Goal: Transaction & Acquisition: Download file/media

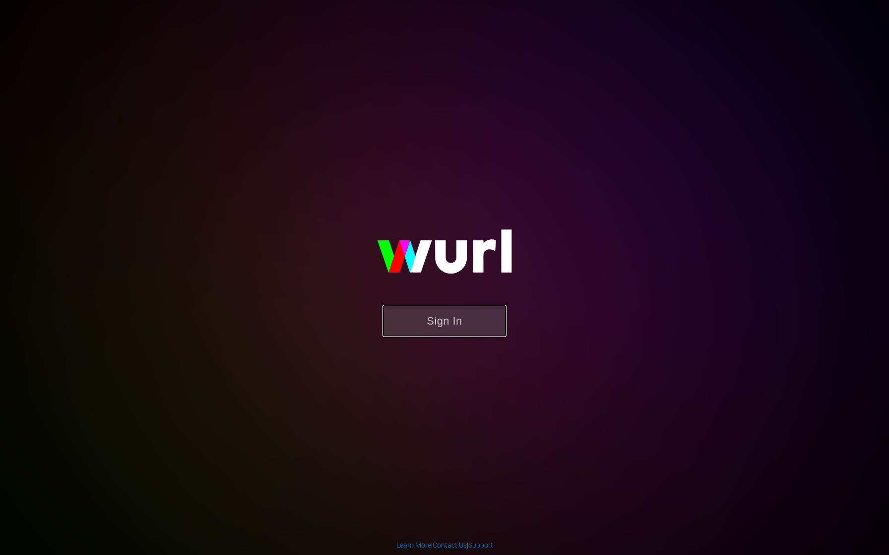
click at [446, 319] on button "Sign In" at bounding box center [444, 321] width 124 height 32
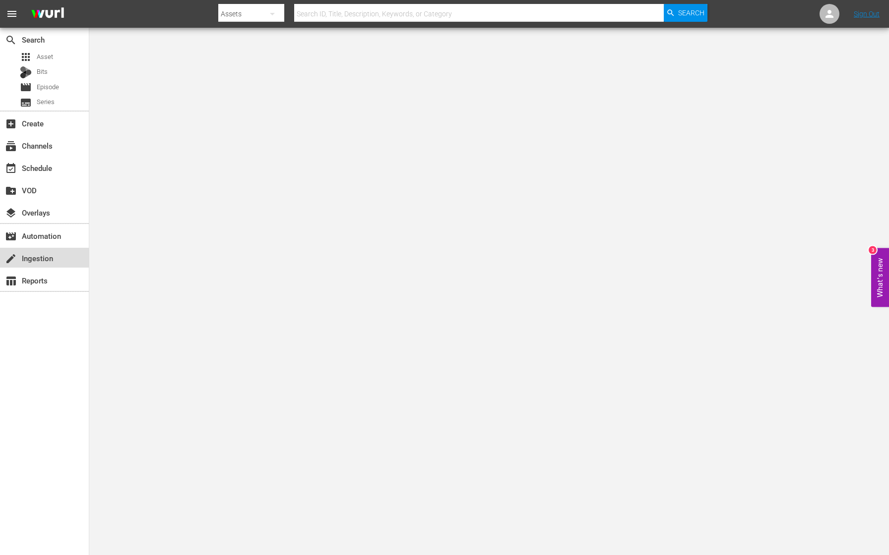
click at [41, 254] on div "create Ingestion" at bounding box center [28, 256] width 56 height 9
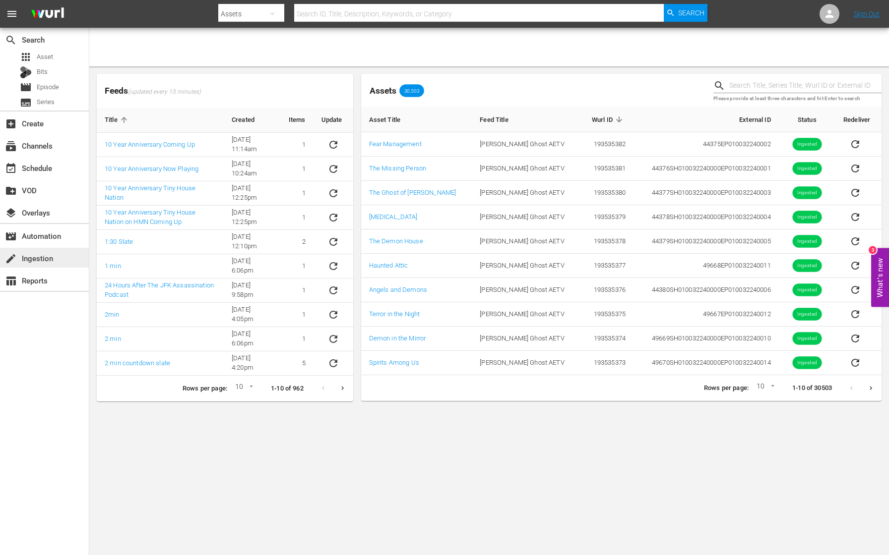
click at [43, 259] on div "create Ingestion" at bounding box center [28, 256] width 56 height 9
click at [36, 278] on div "table_chart Reports" at bounding box center [28, 279] width 56 height 9
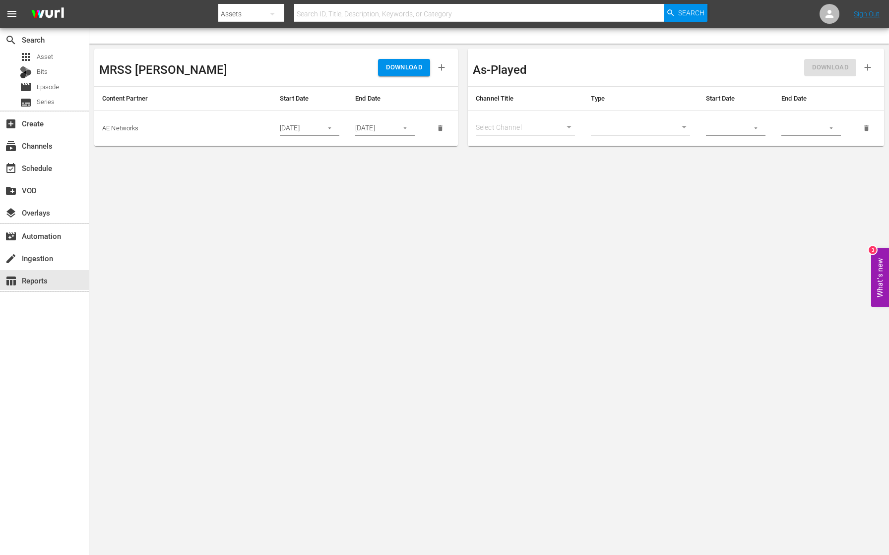
click at [330, 128] on icon "button" at bounding box center [329, 127] width 7 height 7
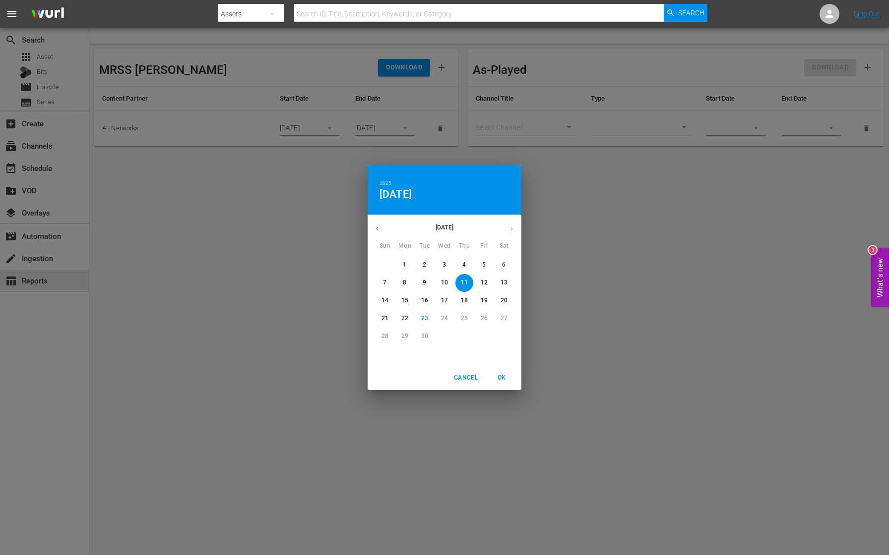
click at [502, 300] on p "20" at bounding box center [503, 301] width 7 height 8
click at [485, 300] on p "19" at bounding box center [484, 301] width 7 height 8
click at [296, 201] on div "2025 Fri, Sep 19 September 2025 Sun Mon Tue Wed Thu Fri Sat 31 1 2 3 4 5 6 7 8 …" at bounding box center [444, 277] width 889 height 555
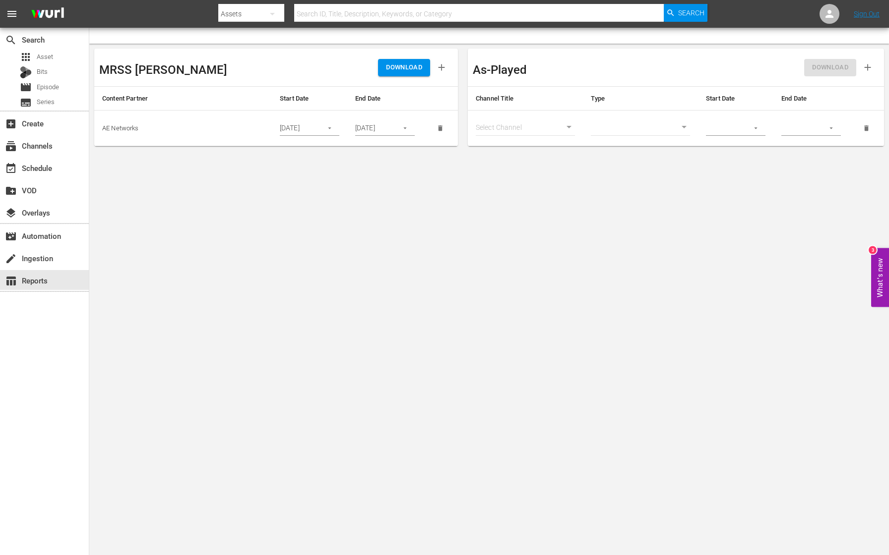
click at [400, 127] on button "button" at bounding box center [404, 128] width 19 height 19
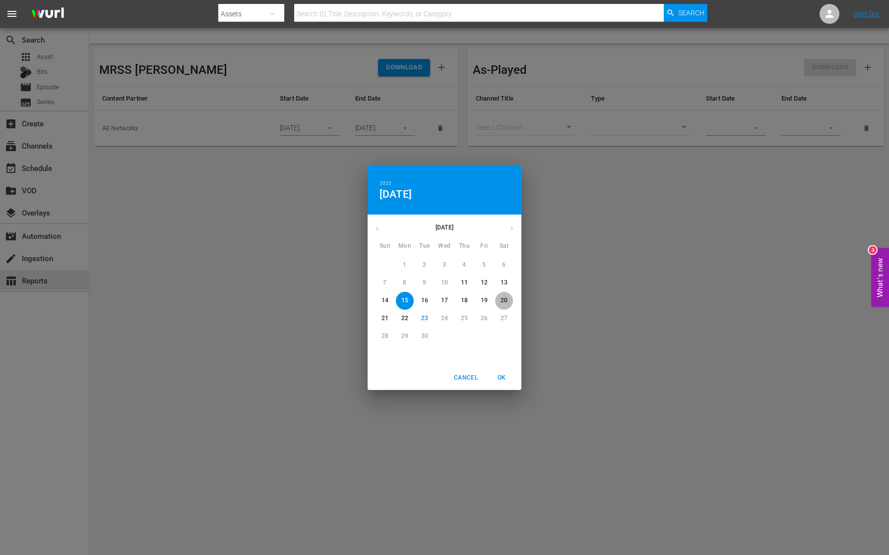
click at [501, 301] on p "20" at bounding box center [503, 301] width 7 height 8
click at [319, 301] on div "2025 Sat, Sep 20 September 2025 Sun Mon Tue Wed Thu Fri Sat 31 1 2 3 4 5 6 7 8 …" at bounding box center [444, 277] width 889 height 555
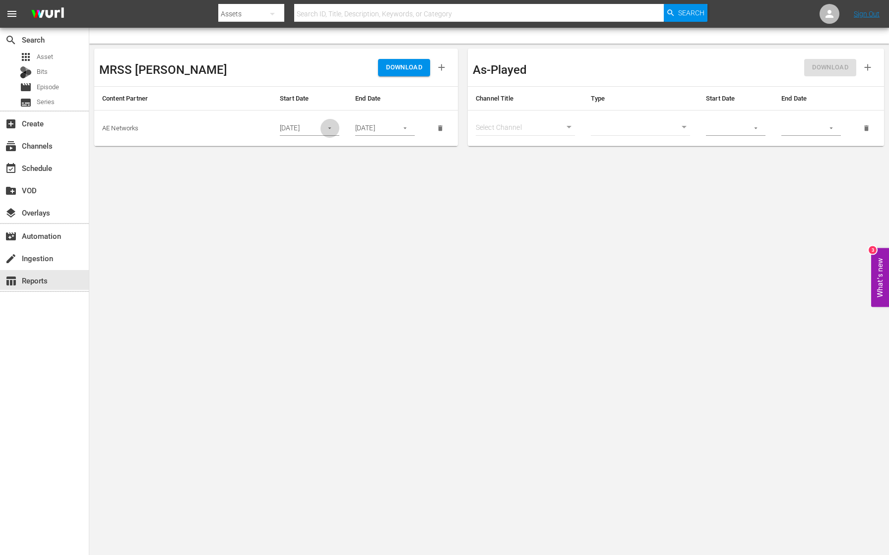
click at [325, 131] on button "button" at bounding box center [329, 128] width 19 height 19
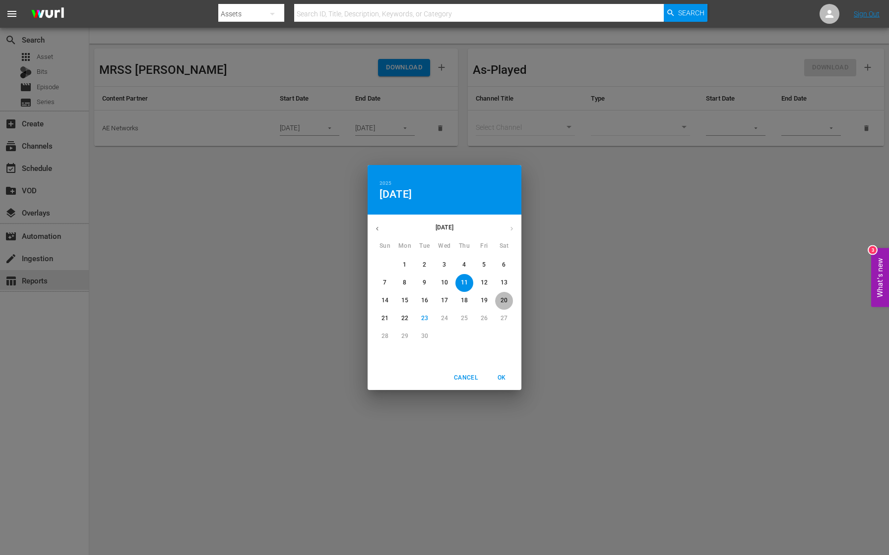
click at [504, 303] on p "20" at bounding box center [503, 301] width 7 height 8
click at [502, 373] on span "OK" at bounding box center [501, 378] width 24 height 10
type input "09/20/2025"
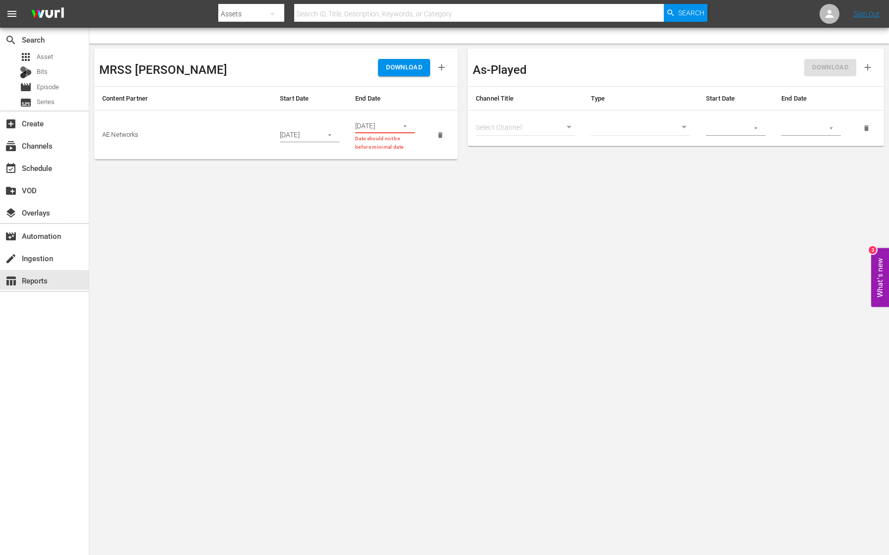
click at [316, 132] on div "09/20/2025" at bounding box center [310, 134] width 60 height 15
click at [396, 128] on button "button" at bounding box center [404, 126] width 19 height 19
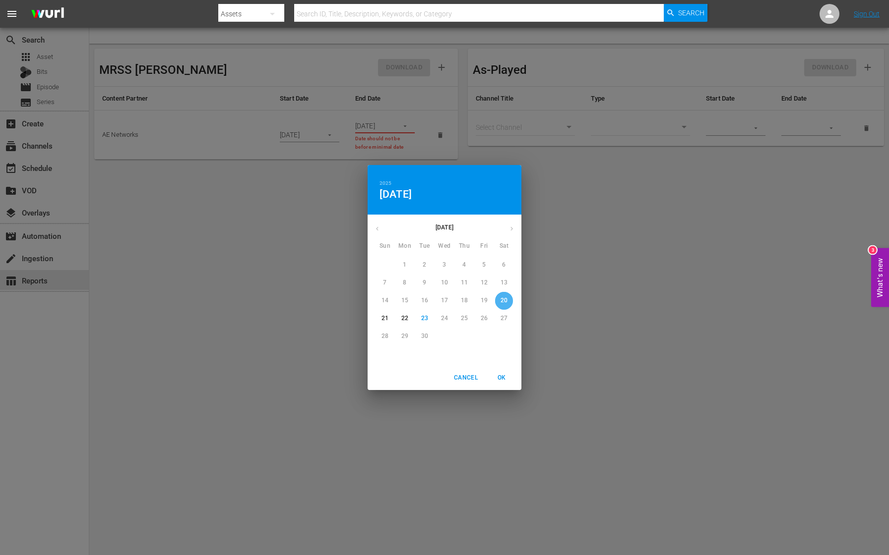
click at [502, 299] on p "20" at bounding box center [503, 301] width 7 height 8
click at [500, 378] on span "OK" at bounding box center [501, 378] width 24 height 10
type input "09/20/2025"
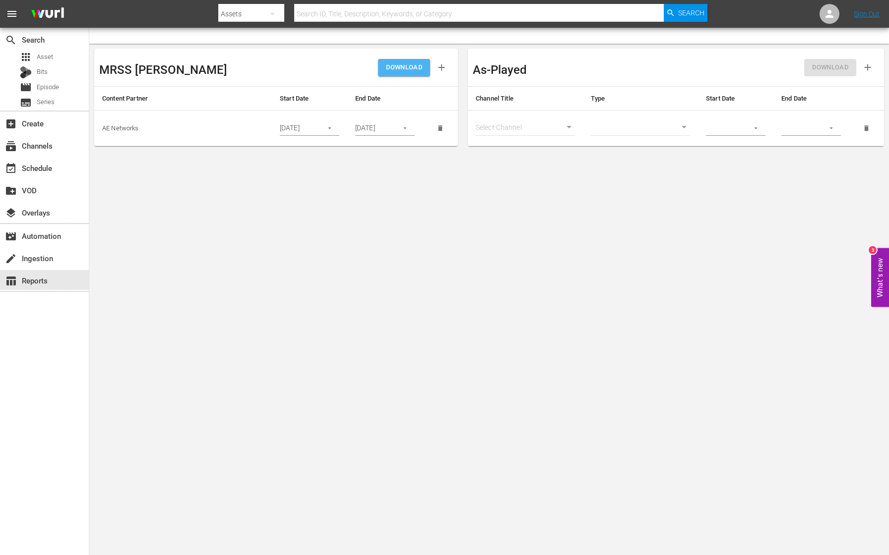
click at [403, 68] on span "DOWNLOAD" at bounding box center [404, 67] width 36 height 11
click at [326, 130] on icon "button" at bounding box center [329, 127] width 7 height 7
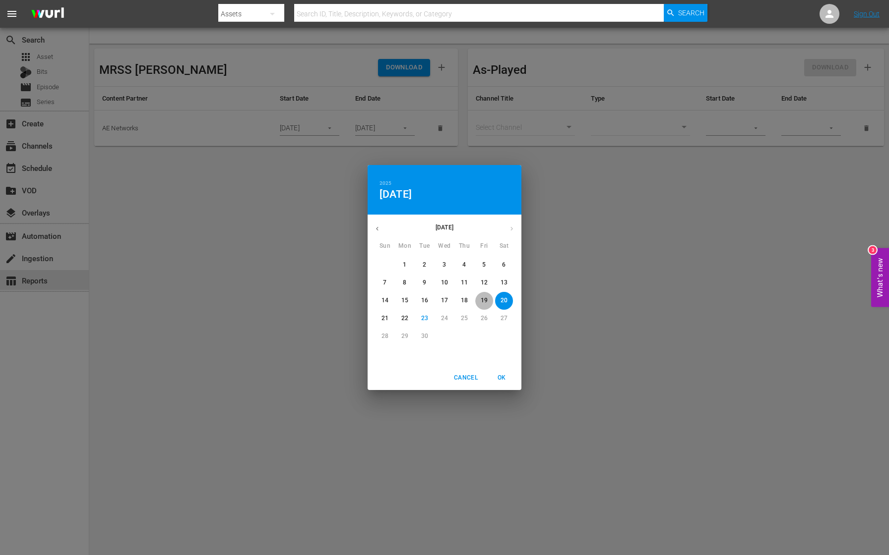
click at [483, 299] on p "19" at bounding box center [484, 301] width 7 height 8
click at [481, 300] on p "19" at bounding box center [484, 301] width 7 height 8
click at [503, 378] on span "OK" at bounding box center [501, 378] width 24 height 10
type input "09/19/2025"
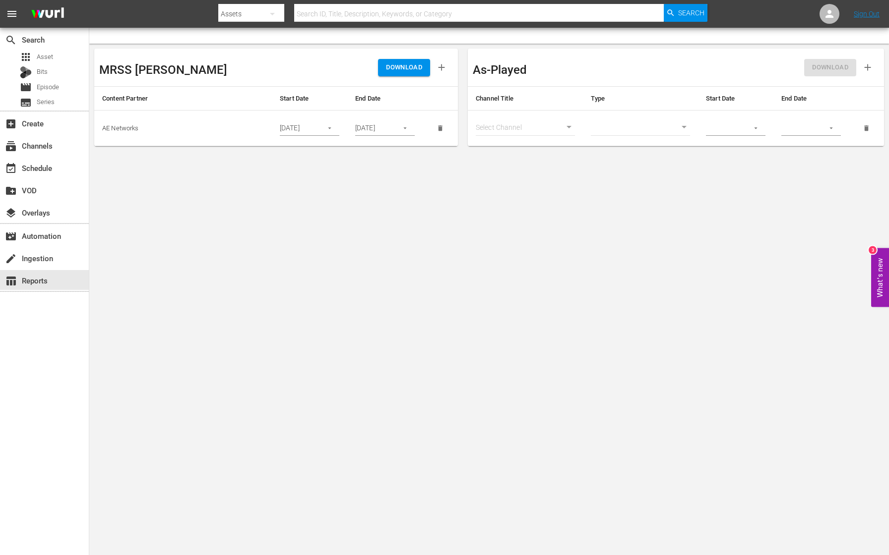
click at [411, 63] on span "DOWNLOAD" at bounding box center [404, 67] width 36 height 11
